Goal: Information Seeking & Learning: Learn about a topic

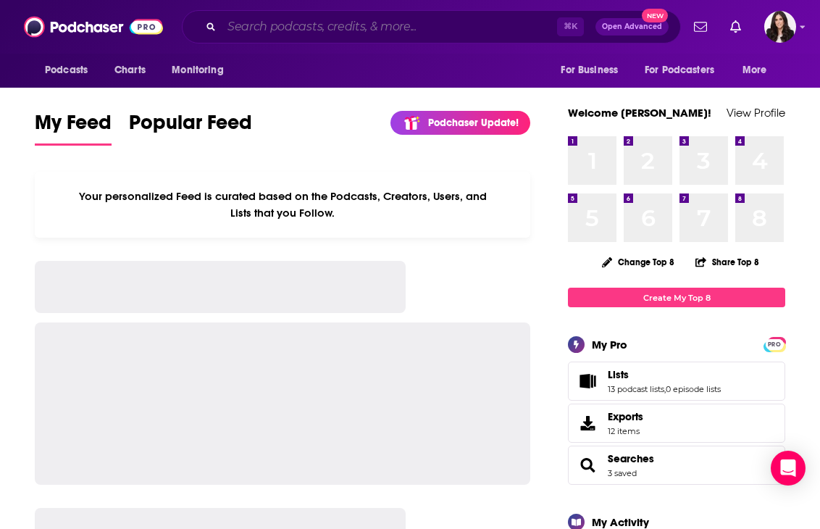
click at [363, 26] on input "Search podcasts, credits, & more..." at bounding box center [389, 26] width 335 height 23
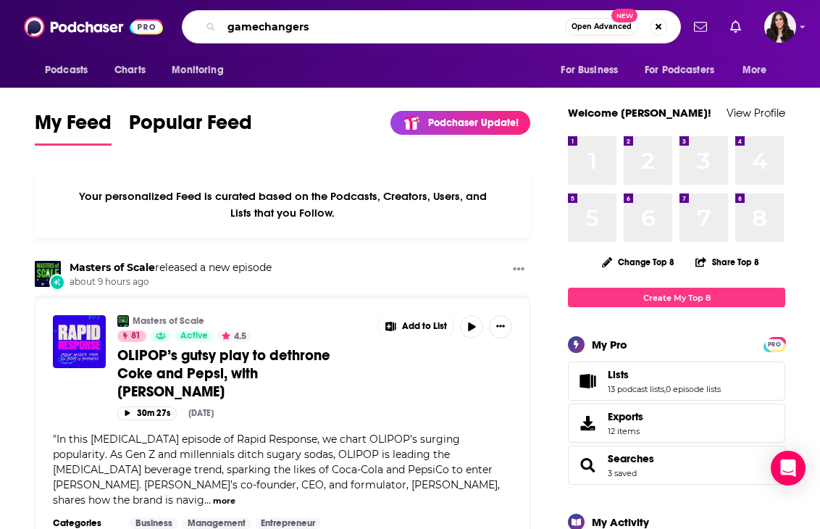
type input "gamechangers"
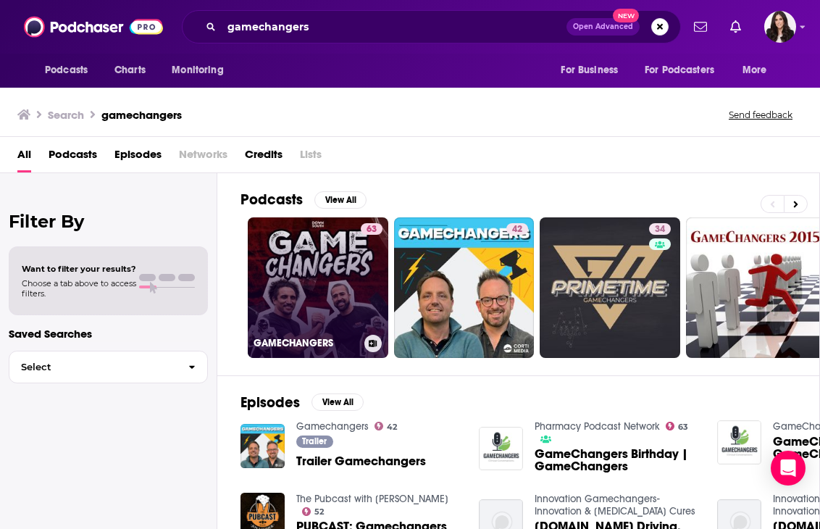
click at [289, 288] on link "63 GAMECHANGERS" at bounding box center [318, 287] width 140 height 140
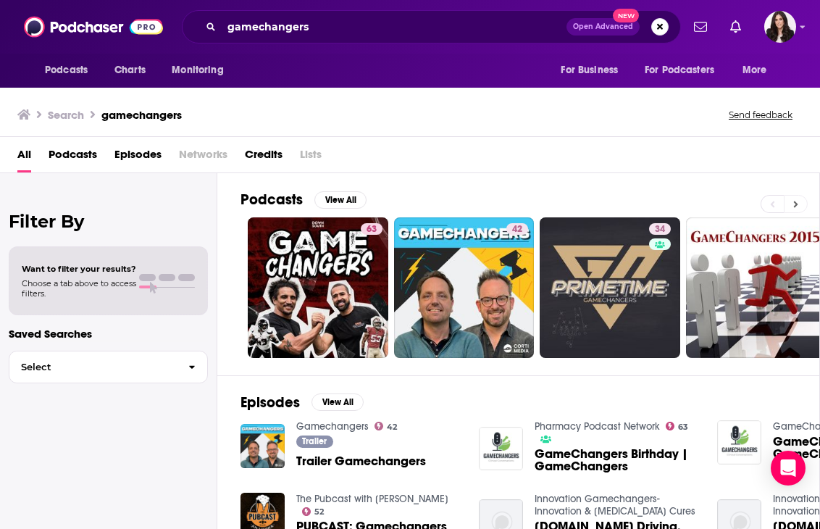
click at [794, 203] on icon at bounding box center [795, 204] width 5 height 10
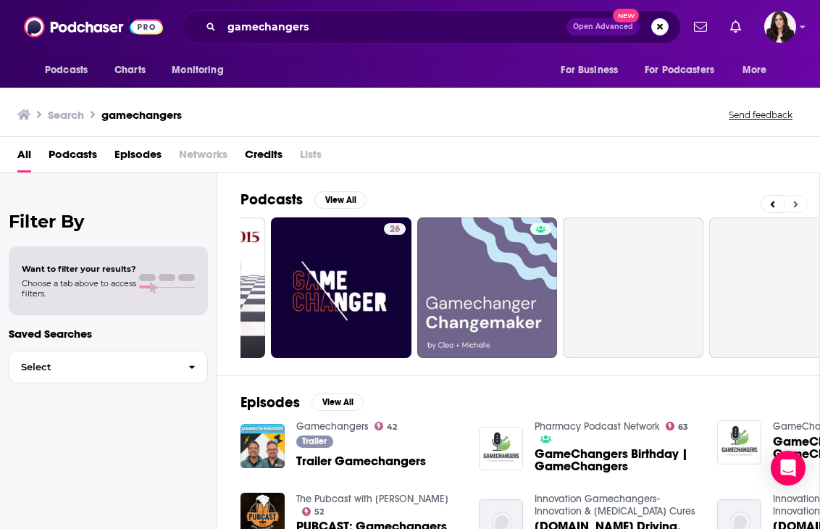
scroll to position [0, 579]
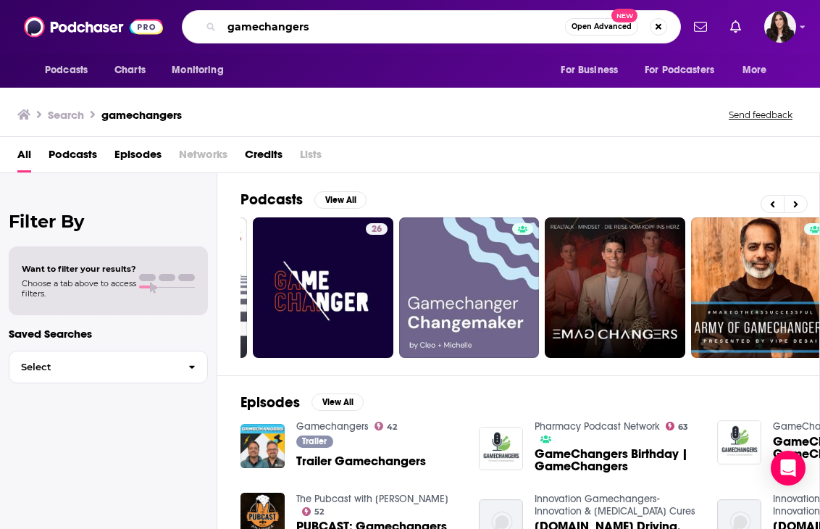
click at [414, 30] on input "gamechangers" at bounding box center [393, 26] width 343 height 23
type input "gamechangers [PERSON_NAME]"
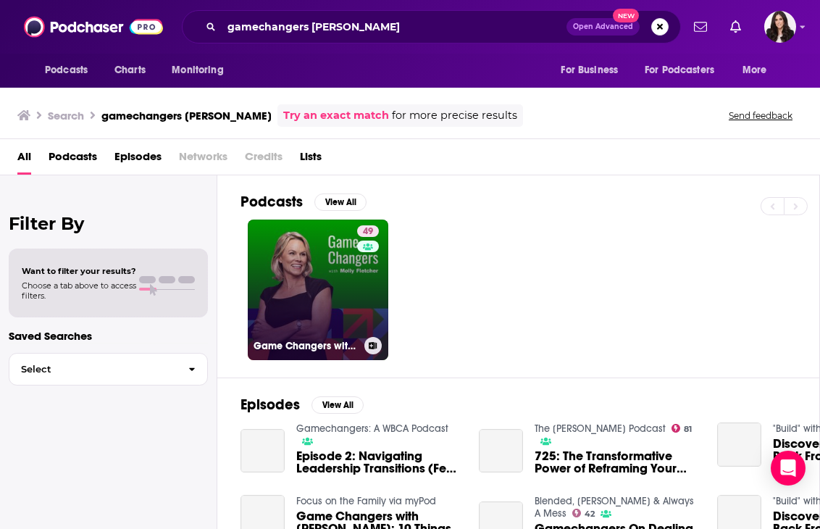
click at [296, 270] on link "49 Game Changers with [PERSON_NAME]" at bounding box center [318, 289] width 140 height 140
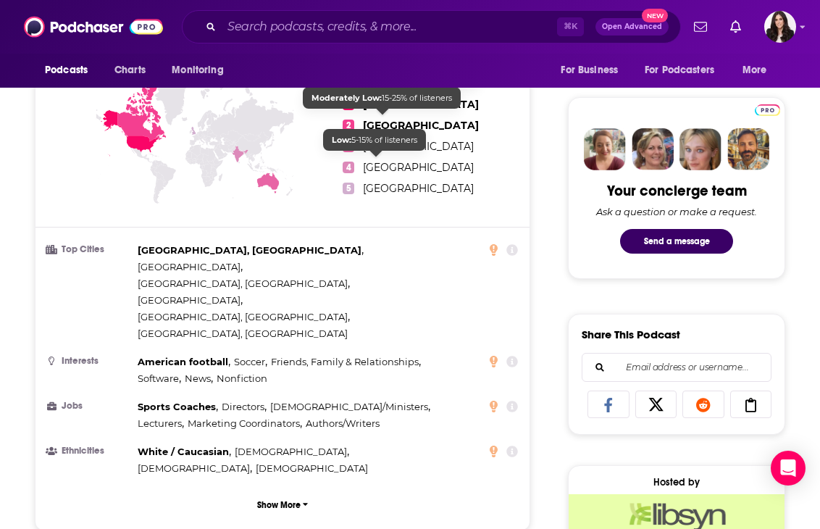
scroll to position [649, 0]
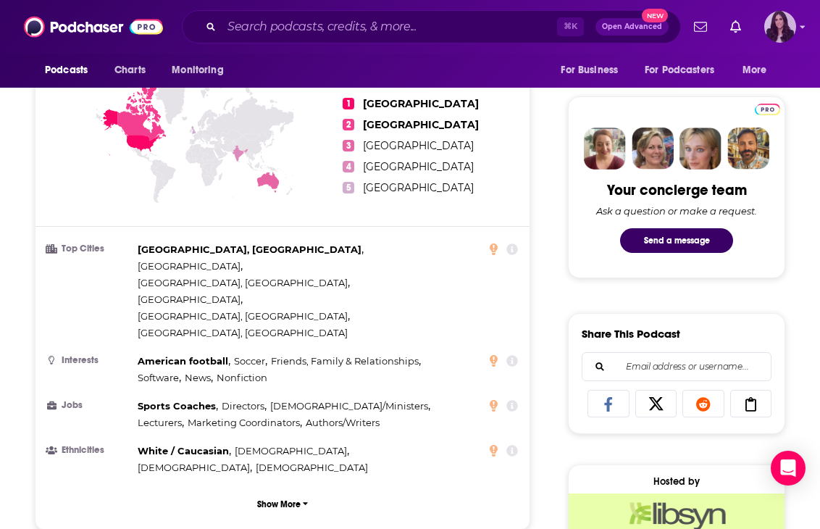
click at [801, 22] on icon "Show profile menu" at bounding box center [802, 26] width 6 height 9
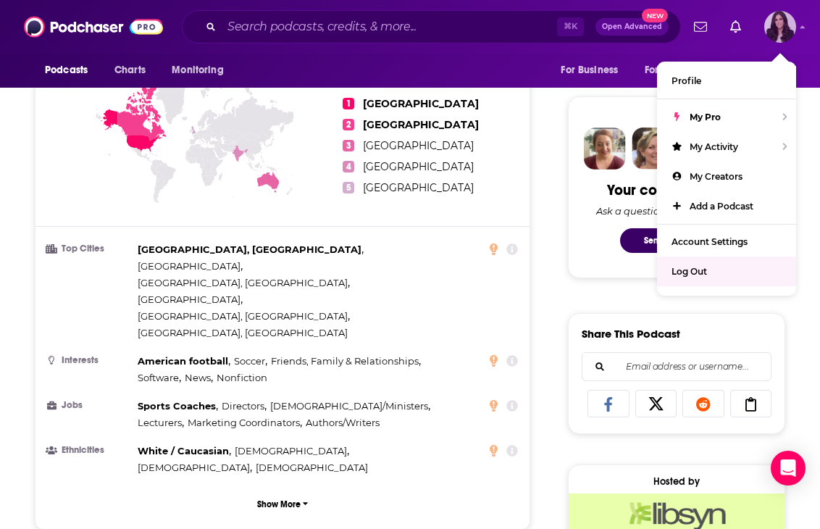
click at [718, 272] on div "Log Out" at bounding box center [726, 271] width 139 height 30
